Goal: Information Seeking & Learning: Learn about a topic

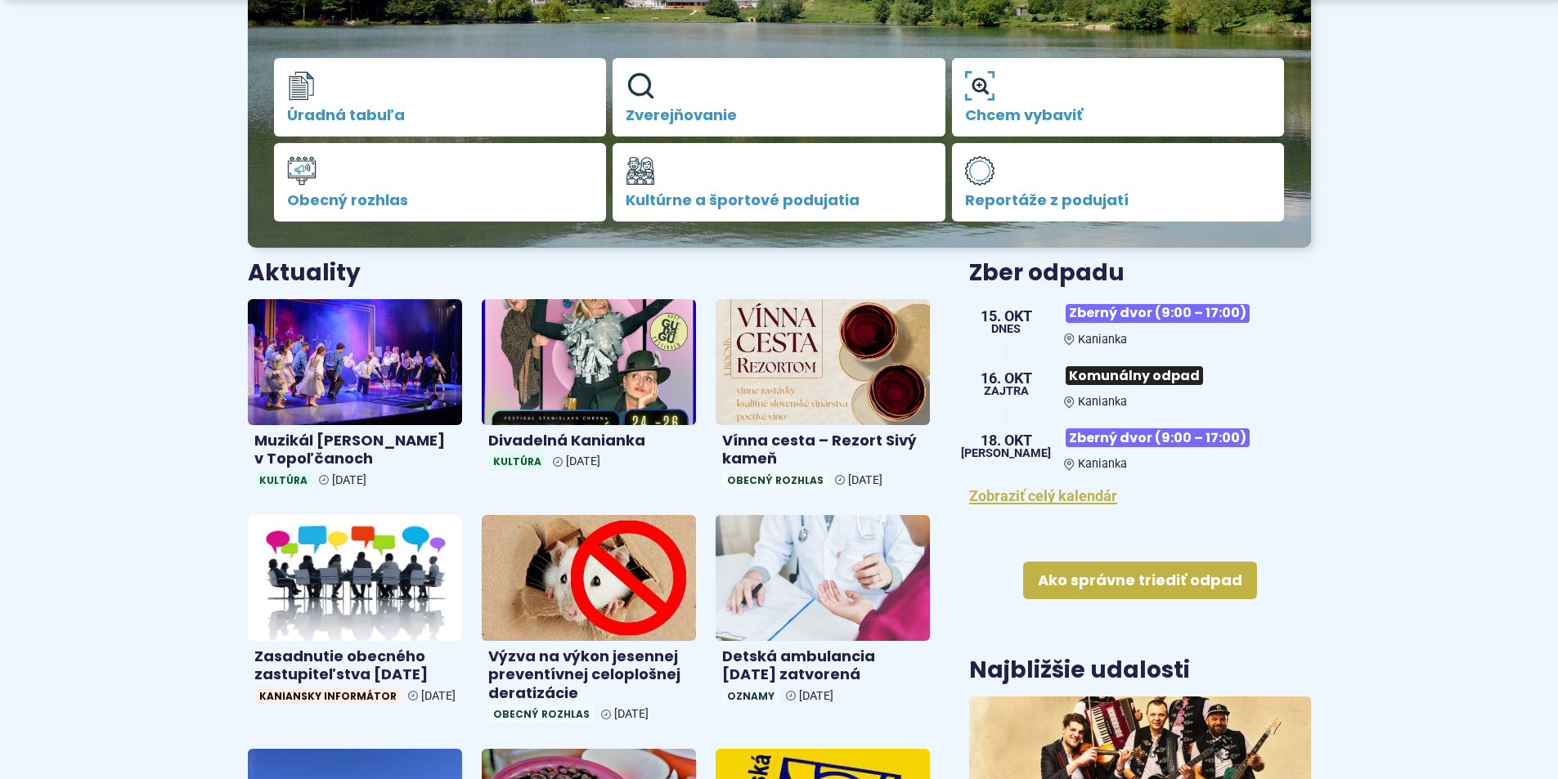
scroll to position [409, 0]
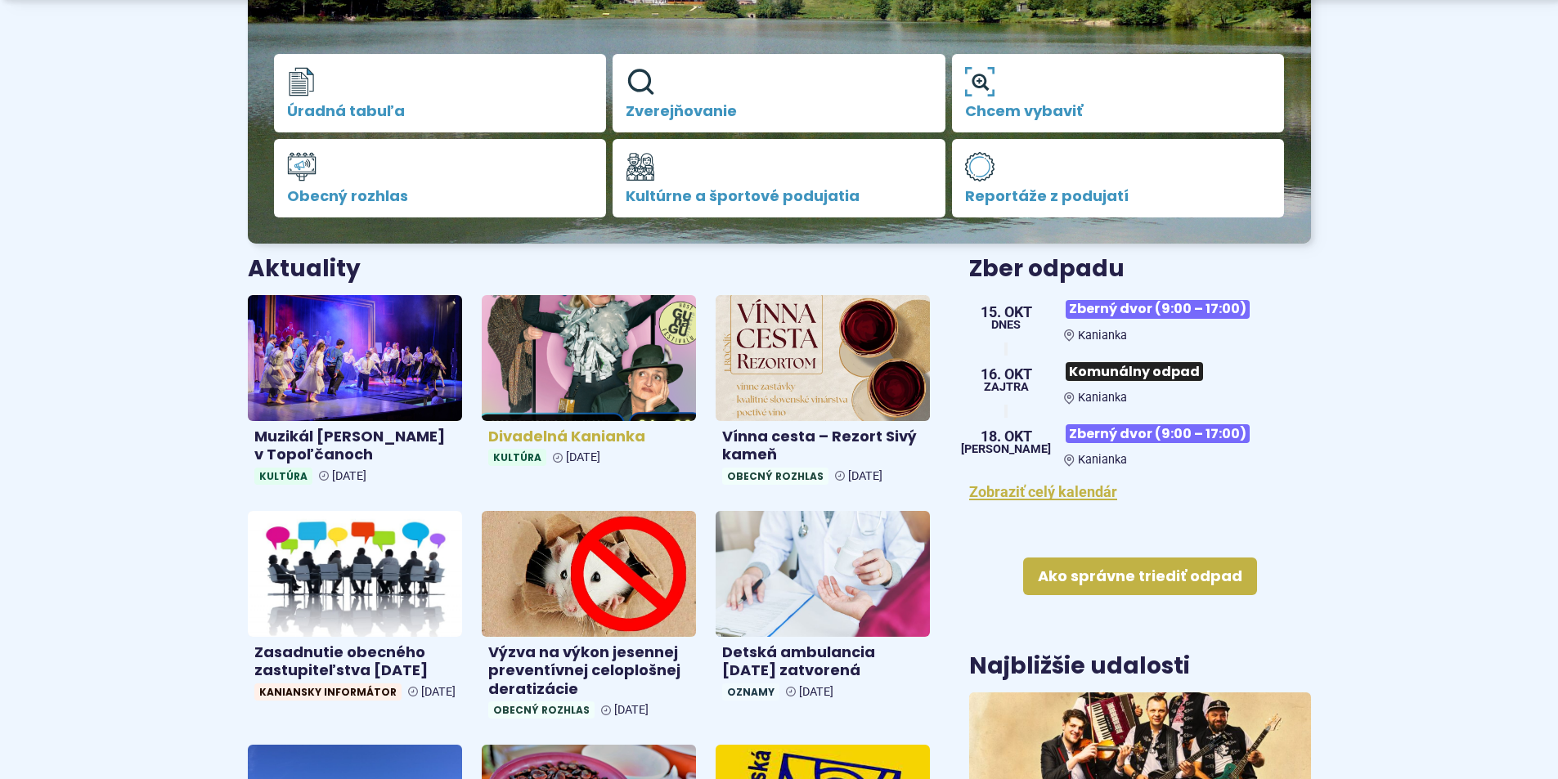
click at [616, 337] on img at bounding box center [588, 357] width 247 height 145
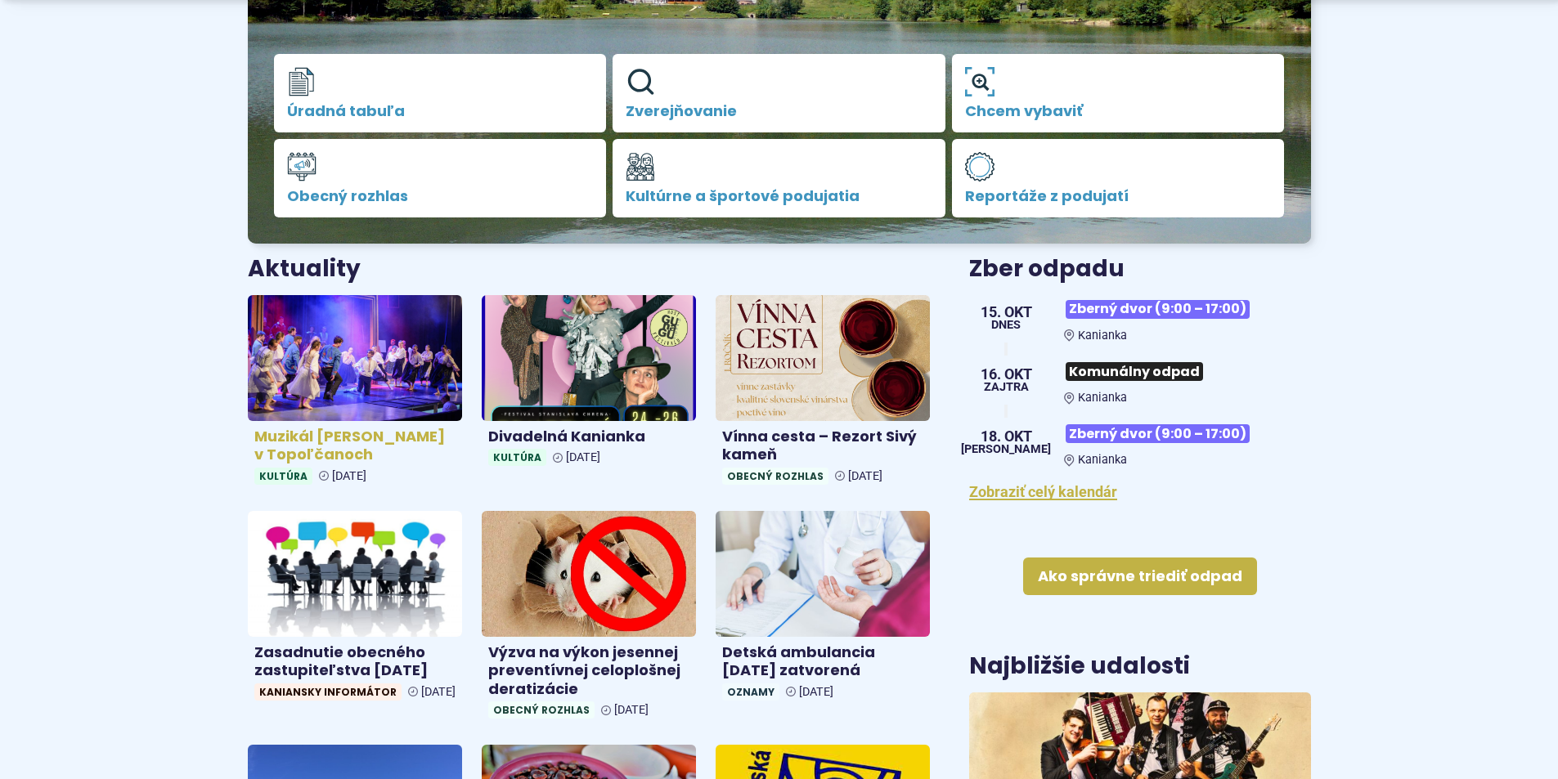
drag, startPoint x: 357, startPoint y: 370, endPoint x: 366, endPoint y: 377, distance: 11.0
click at [355, 372] on img at bounding box center [354, 357] width 247 height 145
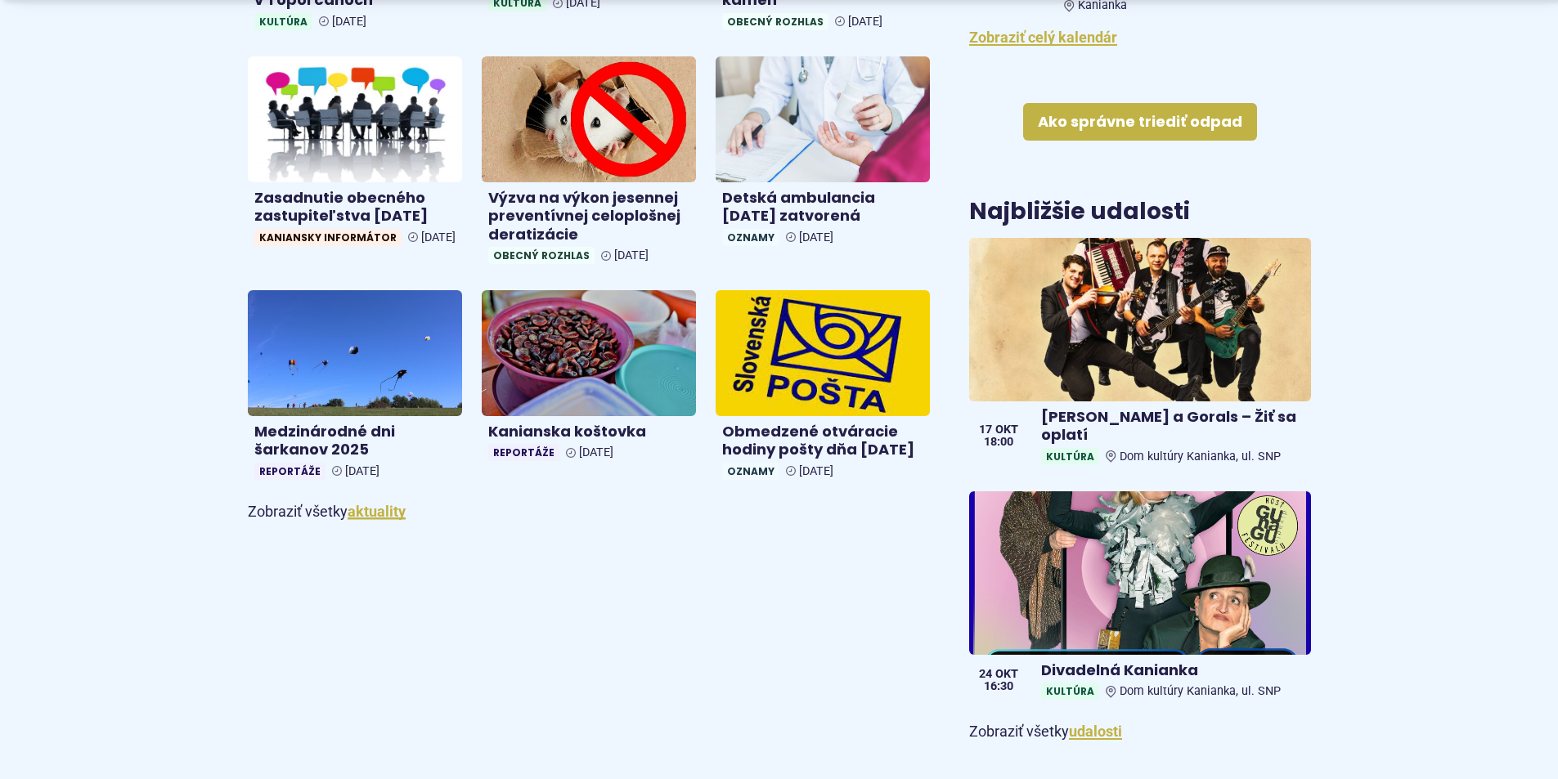
scroll to position [900, 0]
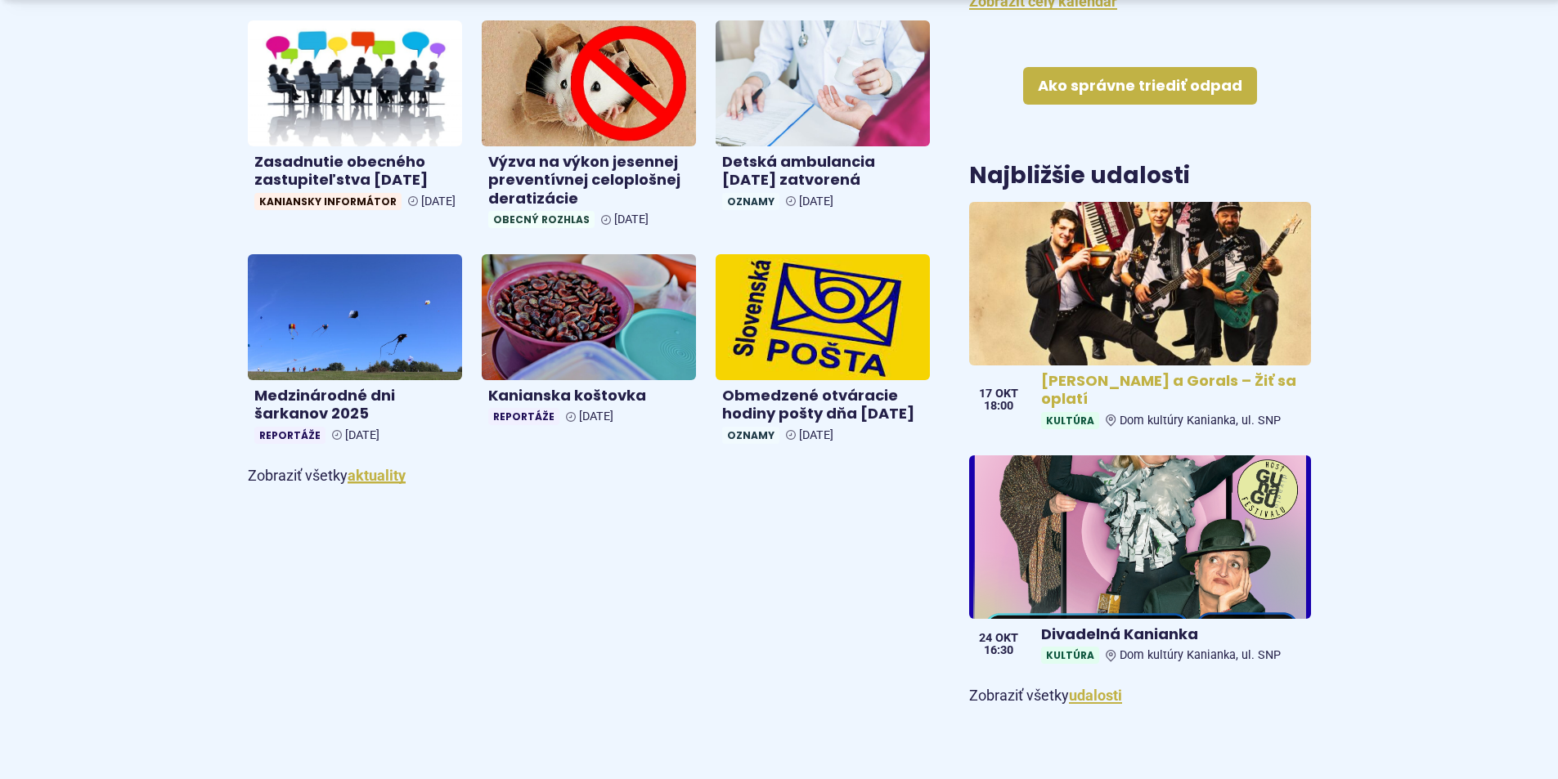
click at [1151, 269] on img at bounding box center [1140, 284] width 393 height 188
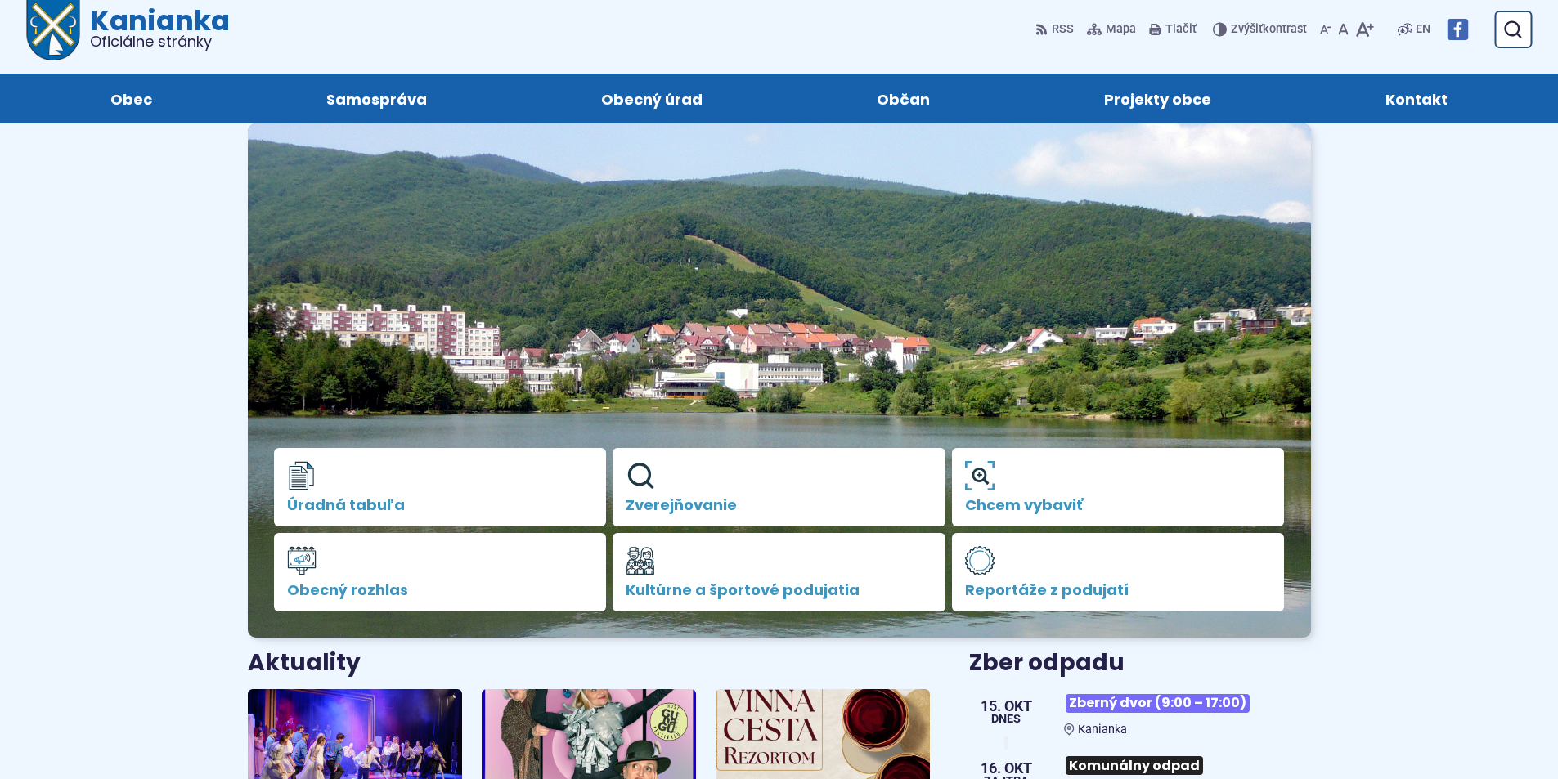
scroll to position [0, 0]
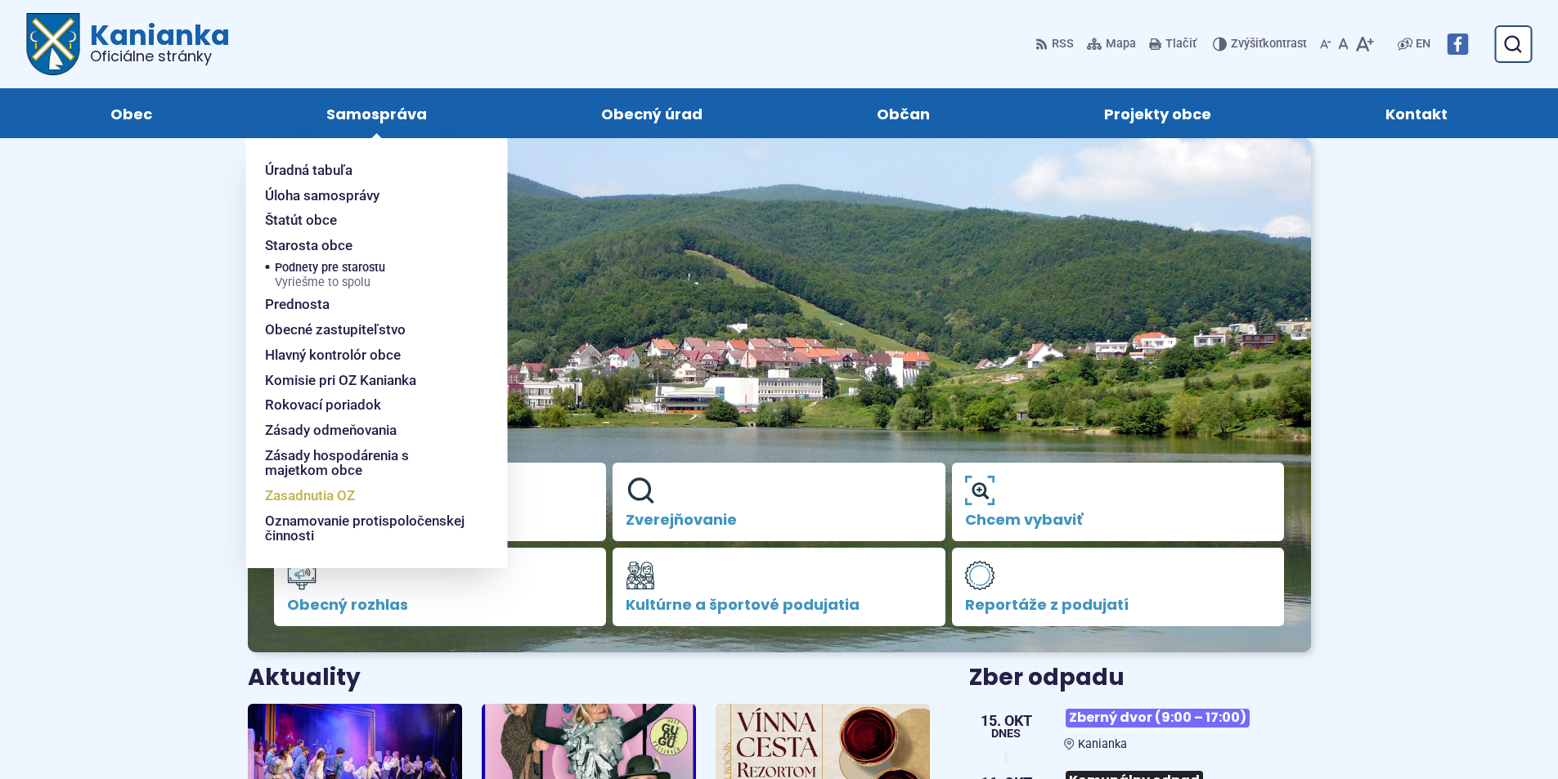
click at [357, 500] on link "Zasadnutia OZ" at bounding box center [366, 495] width 203 height 25
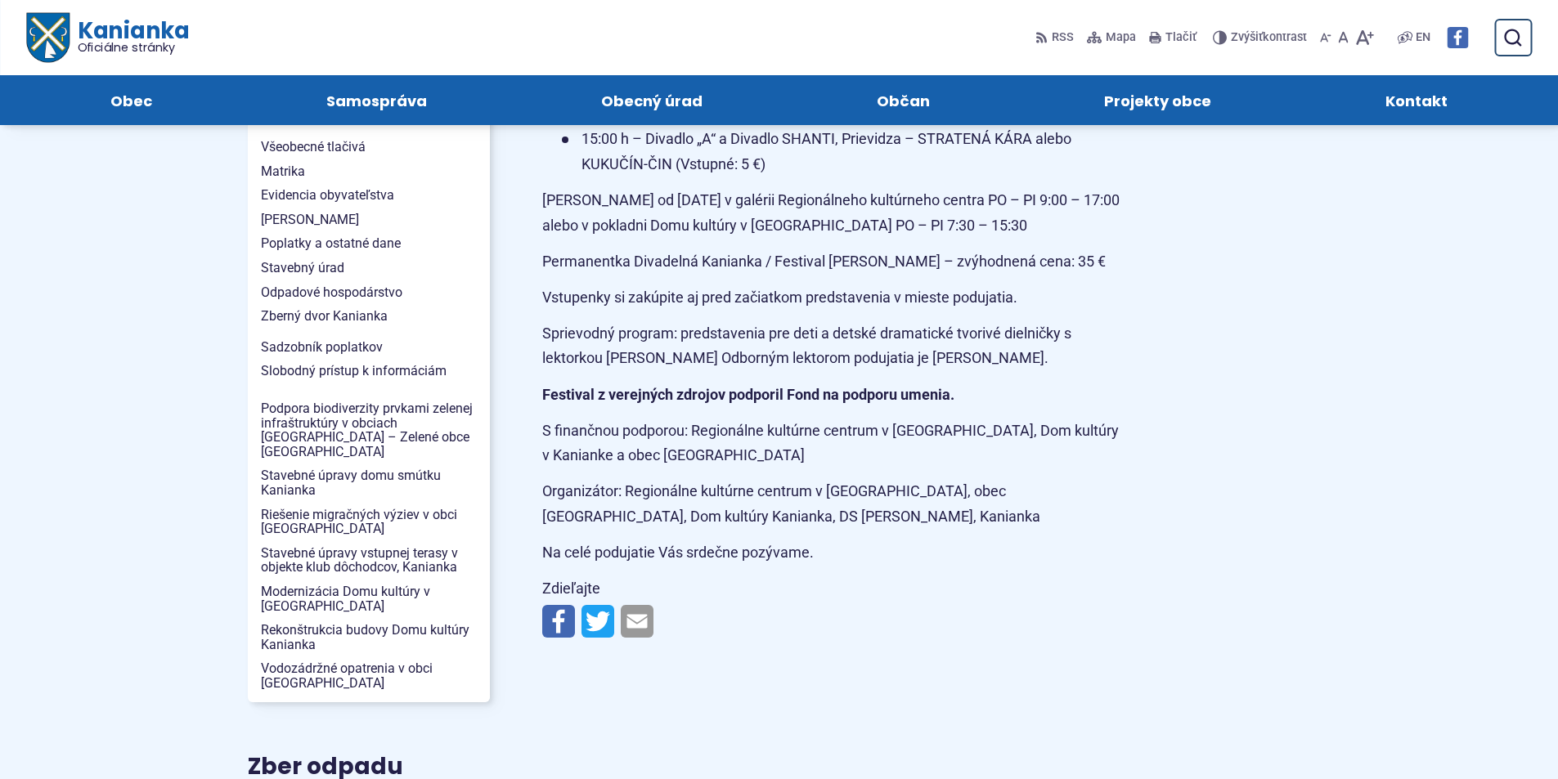
scroll to position [1390, 0]
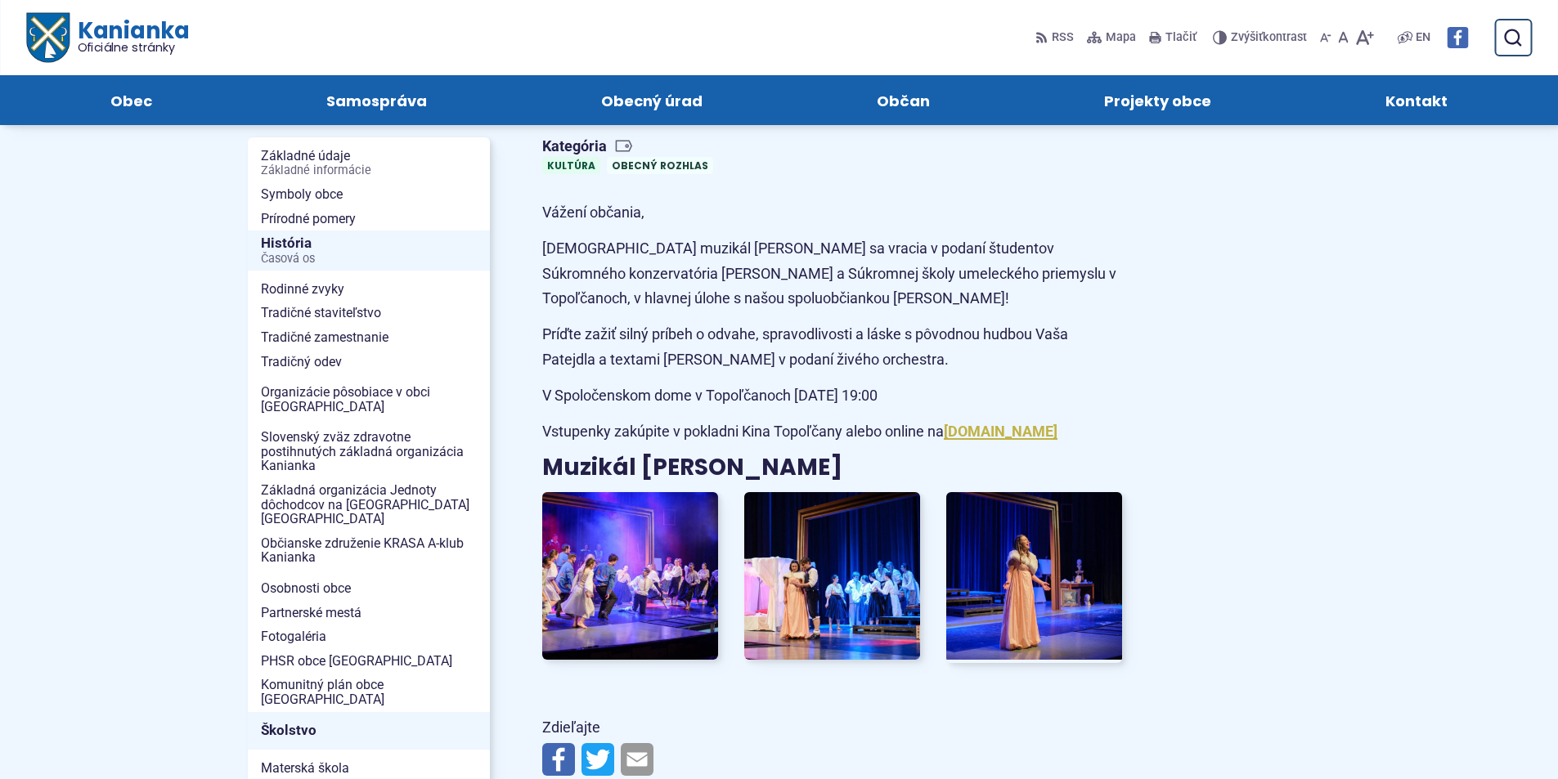
scroll to position [245, 0]
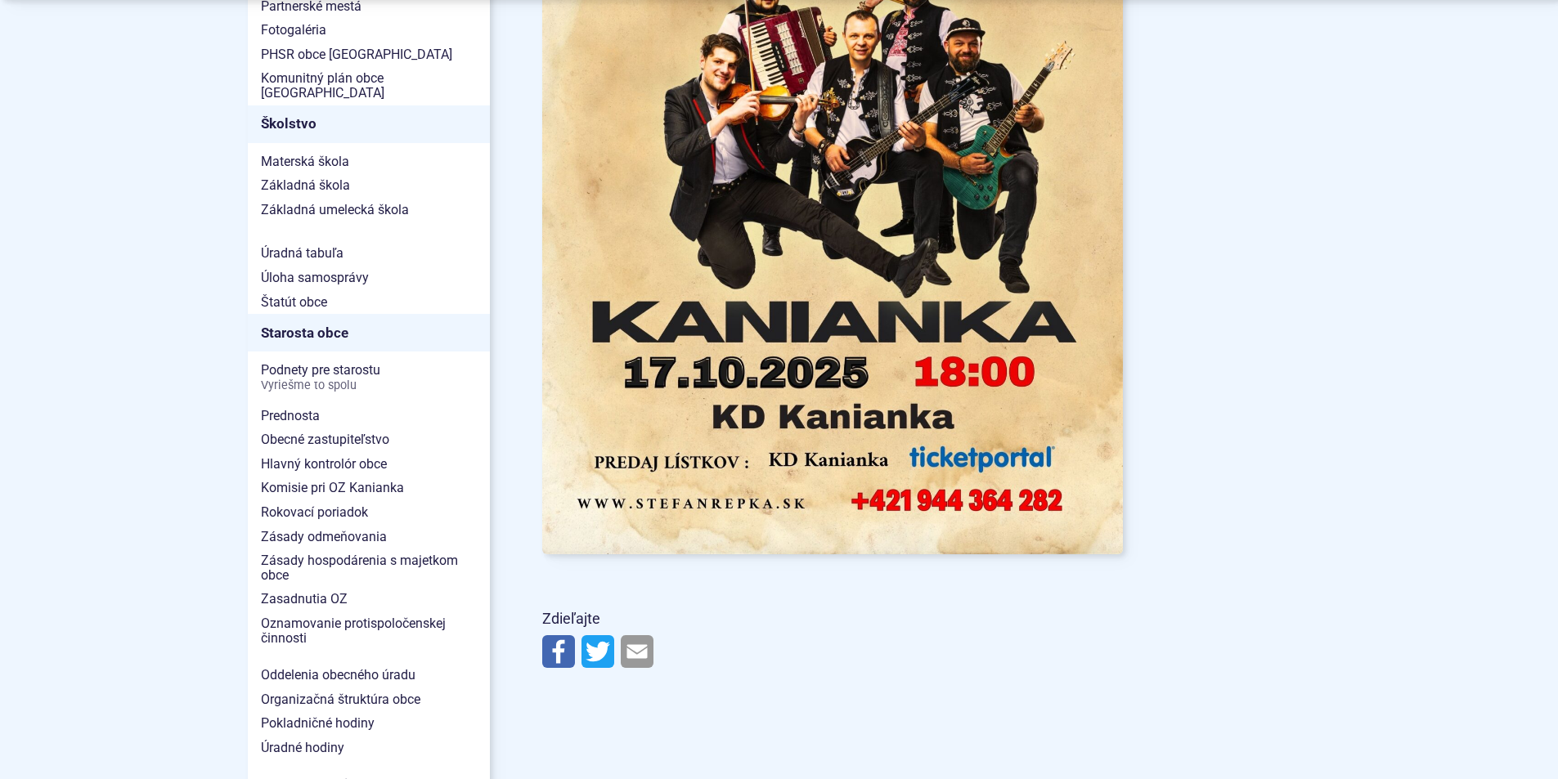
scroll to position [900, 0]
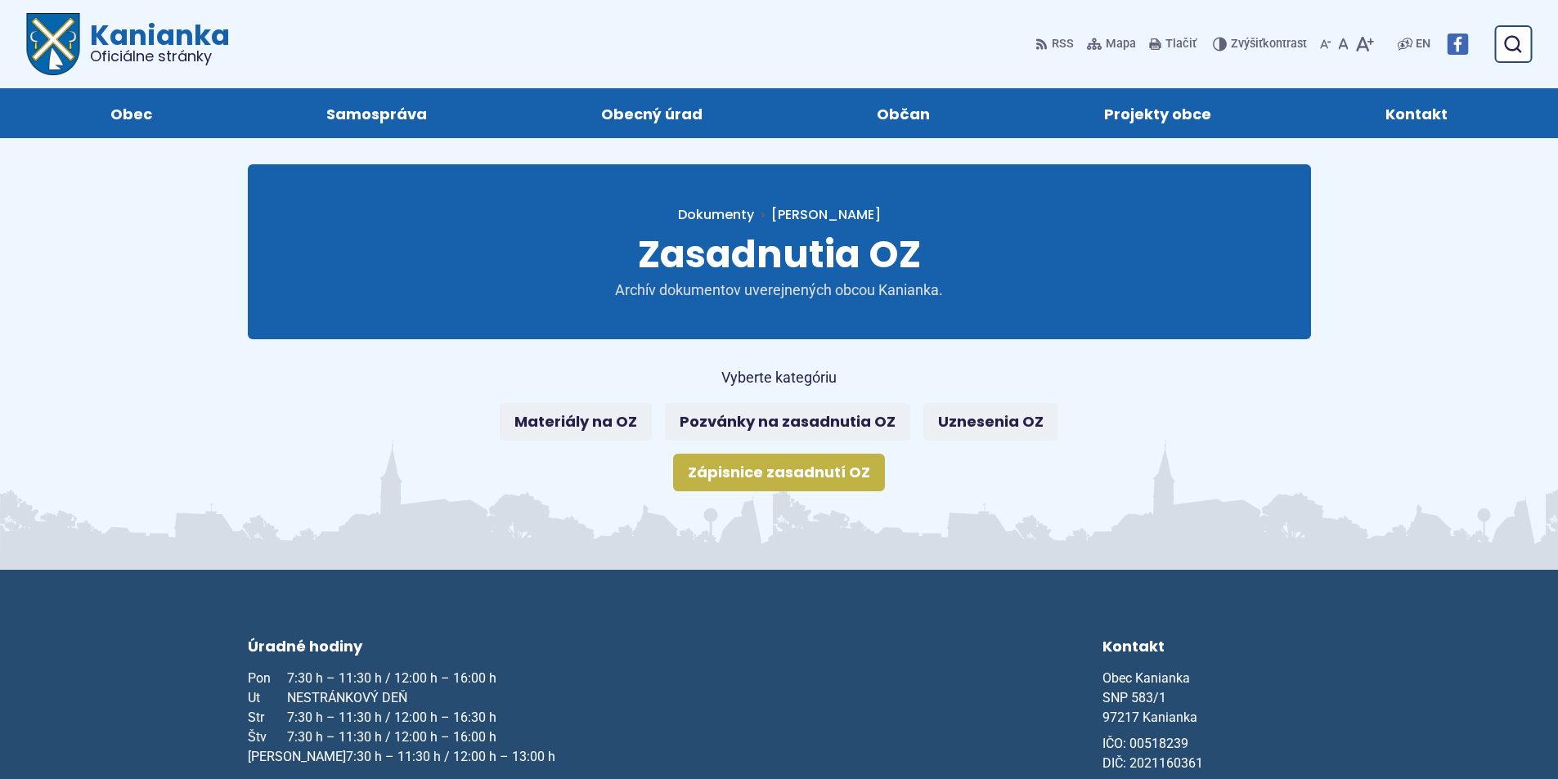
click at [838, 473] on link "Zápisnice zasadnutí OZ" at bounding box center [779, 473] width 212 height 38
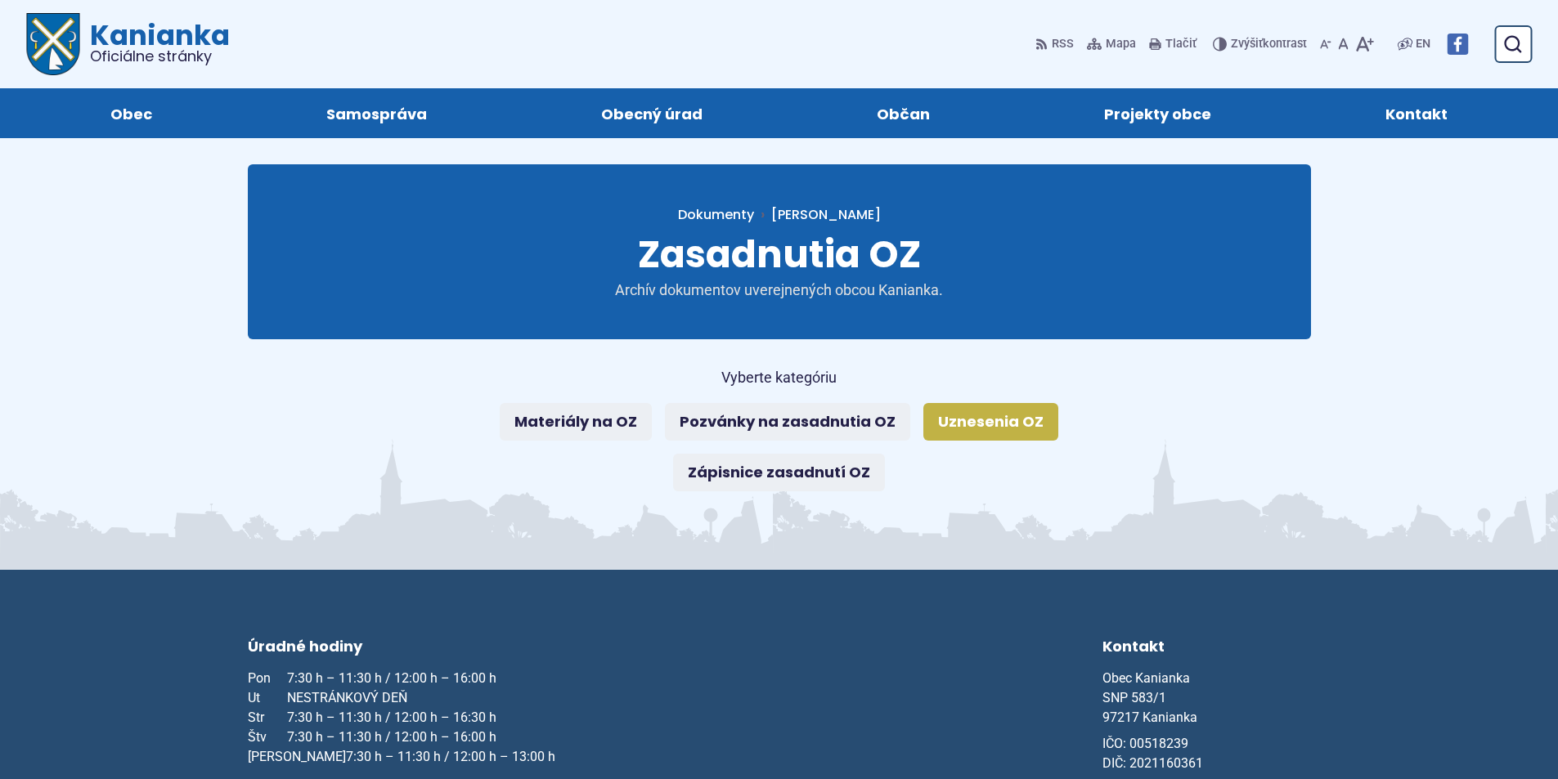
click at [967, 425] on link "Uznesenia OZ" at bounding box center [990, 422] width 135 height 38
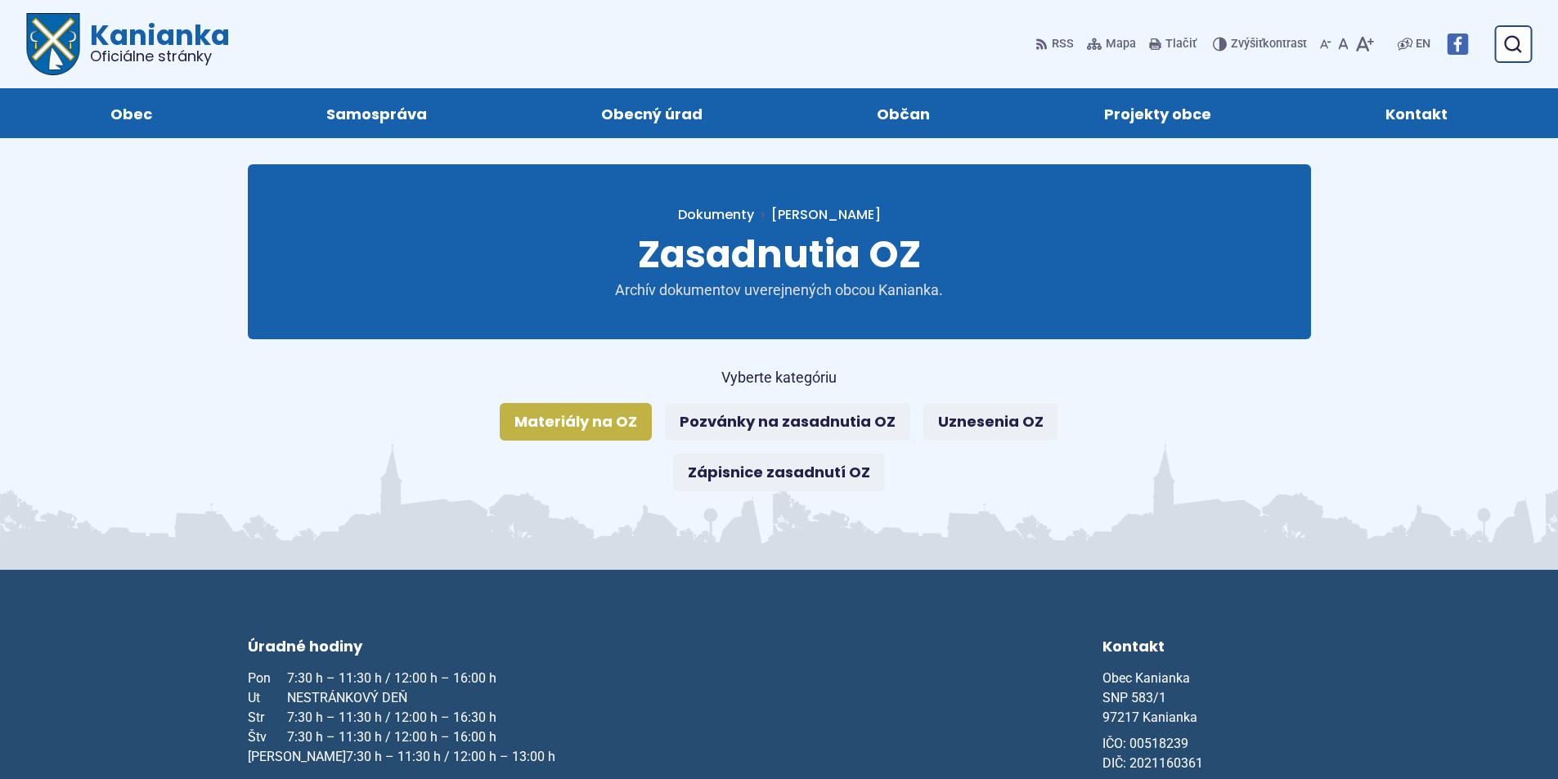
click at [578, 414] on link "Materiály na OZ" at bounding box center [576, 422] width 152 height 38
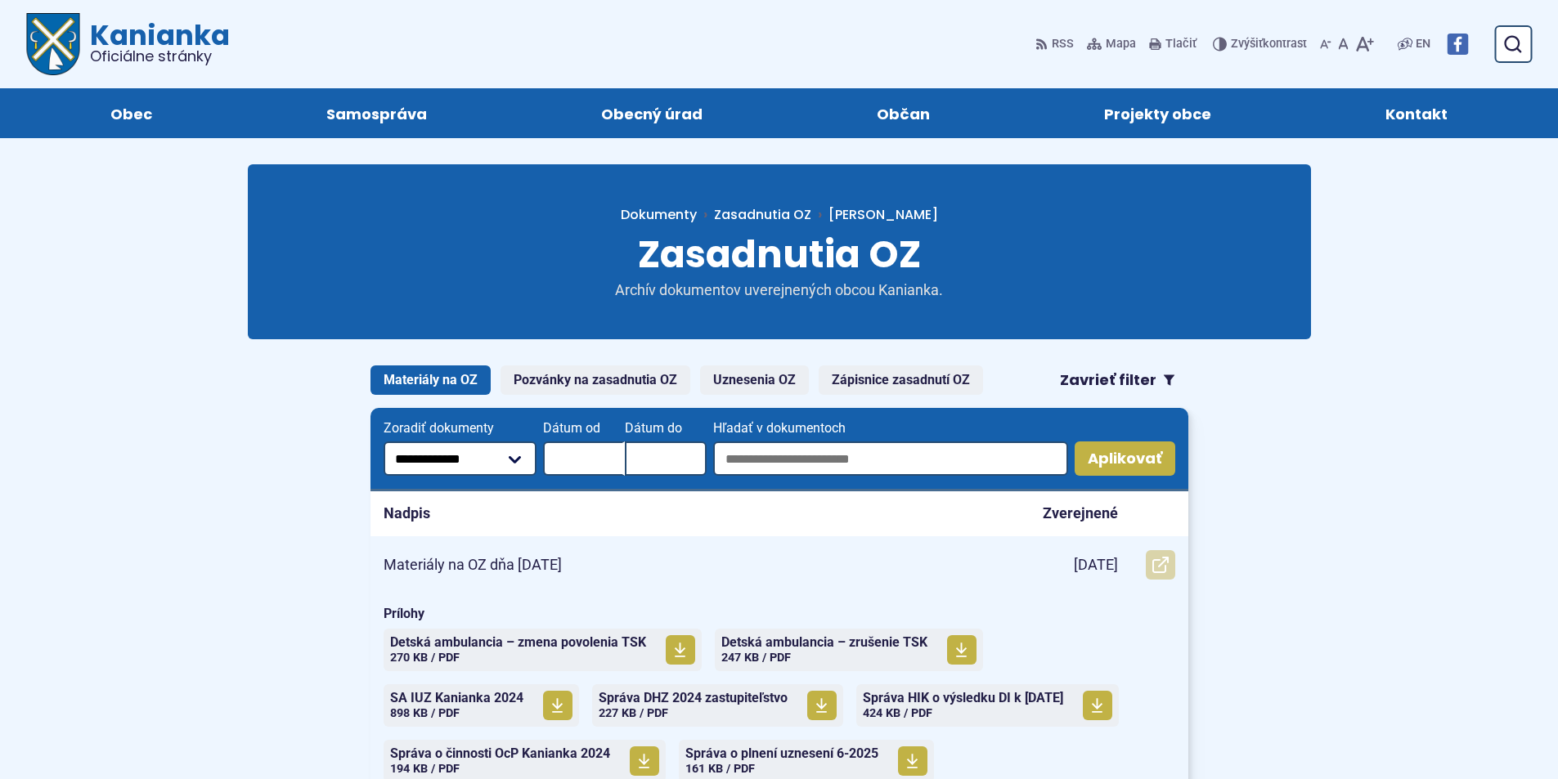
click at [1165, 566] on use at bounding box center [1160, 565] width 16 height 16
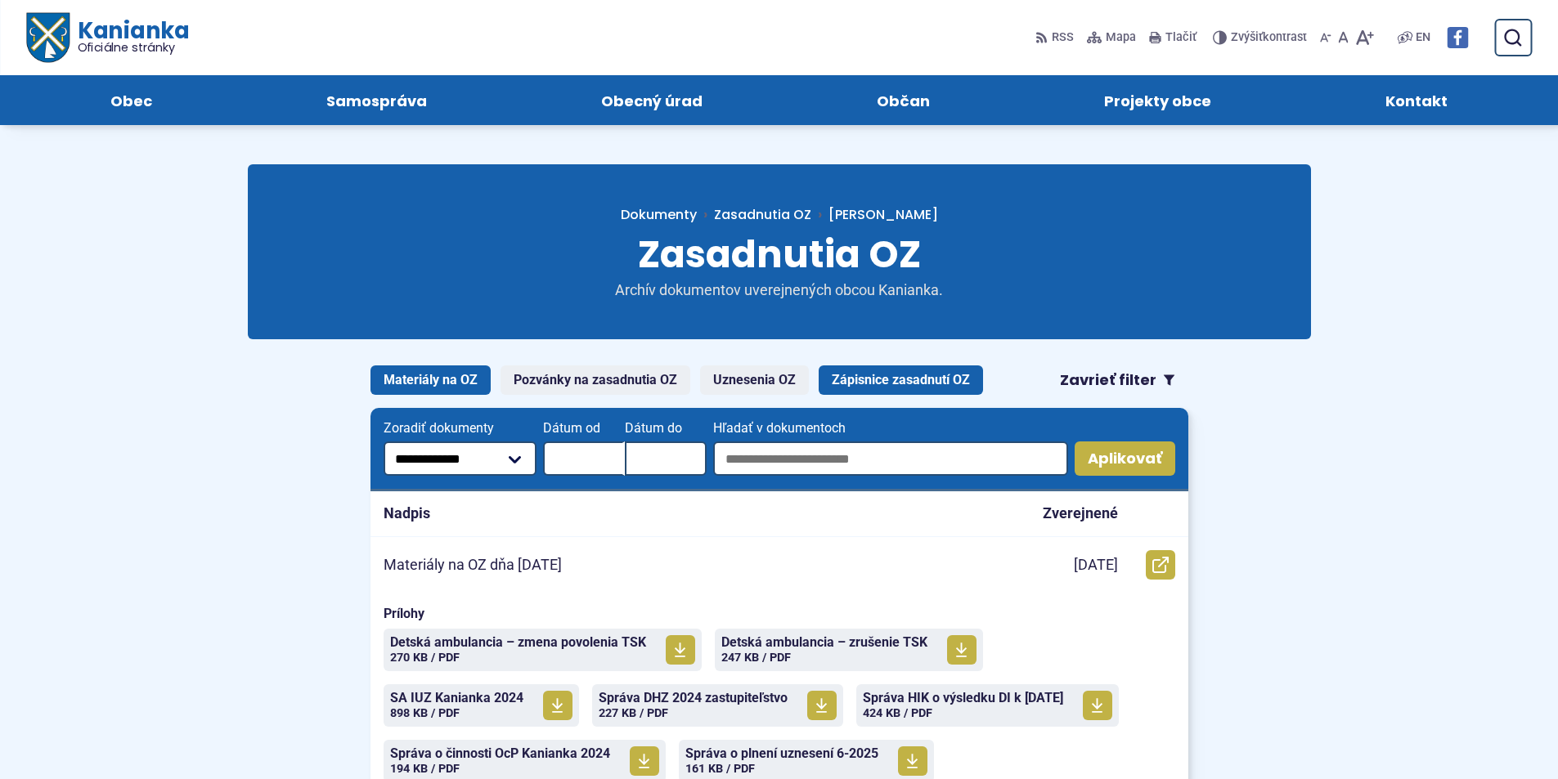
click at [941, 370] on link "Zápisnice zasadnutí OZ" at bounding box center [901, 380] width 164 height 29
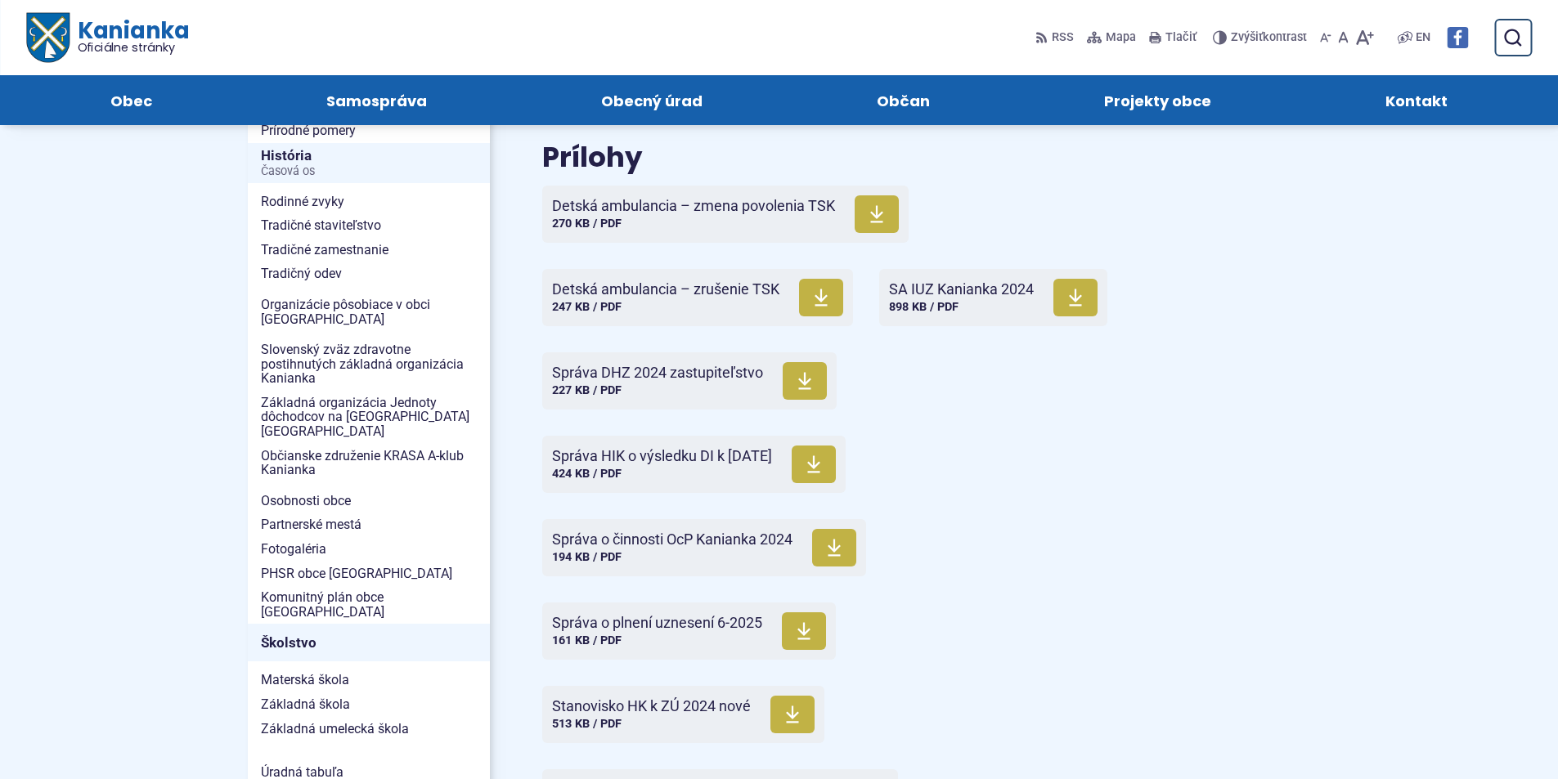
scroll to position [245, 0]
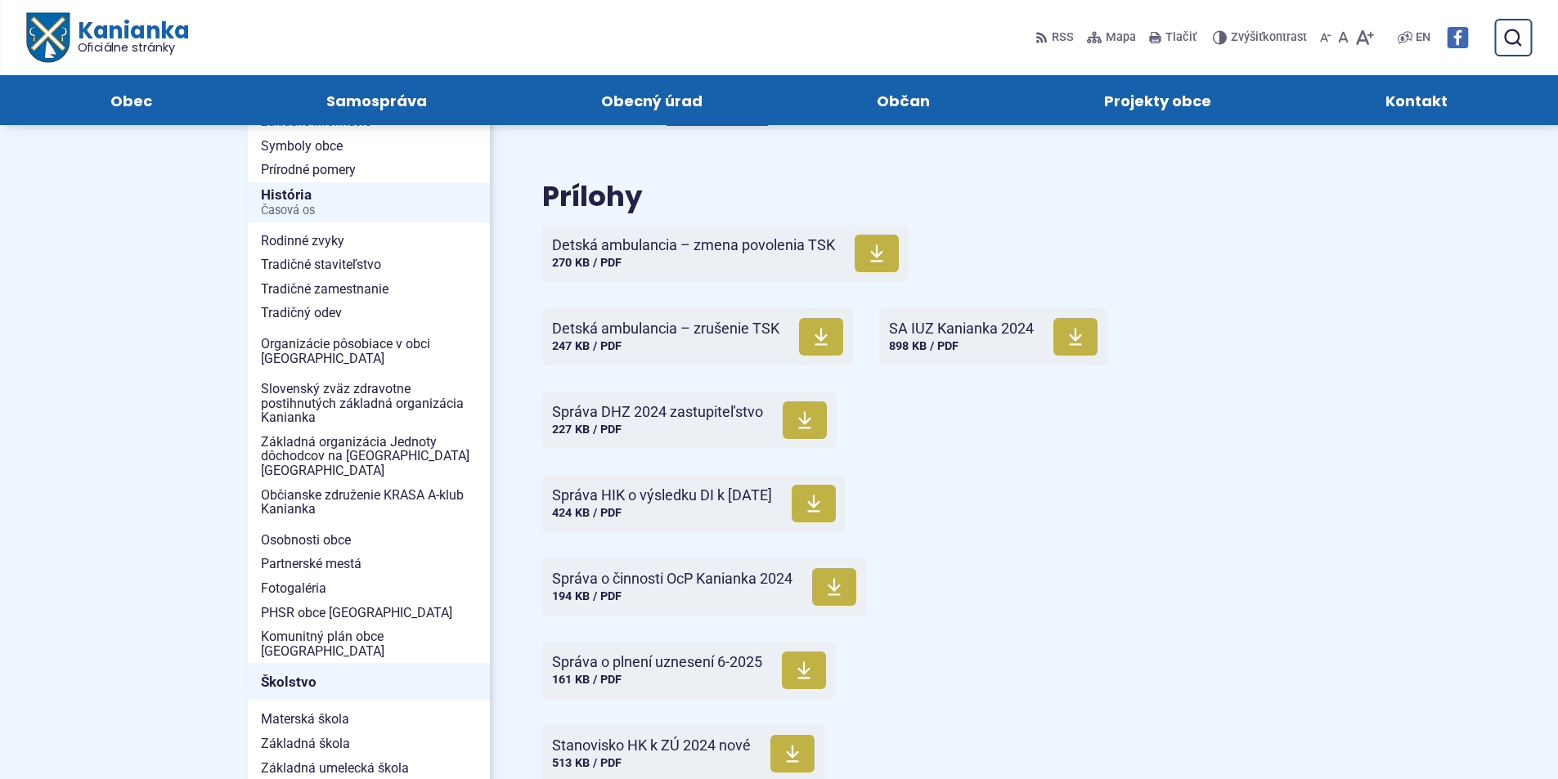
drag, startPoint x: 989, startPoint y: 410, endPoint x: 972, endPoint y: 391, distance: 25.5
drag, startPoint x: 887, startPoint y: 347, endPoint x: 880, endPoint y: 335, distance: 13.2
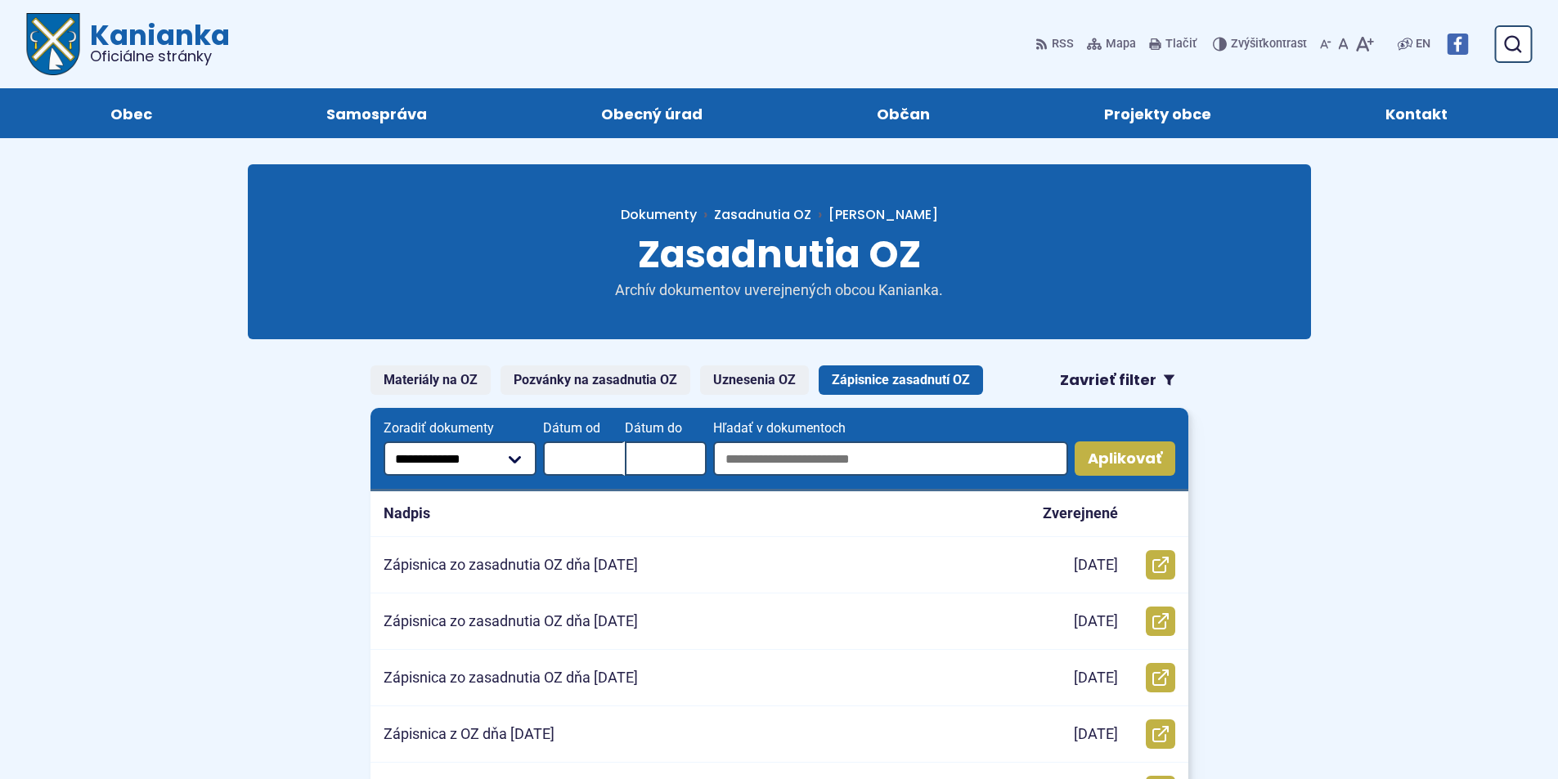
click at [196, 54] on span "Oficiálne stránky" at bounding box center [160, 56] width 140 height 15
